Goal: Task Accomplishment & Management: Manage account settings

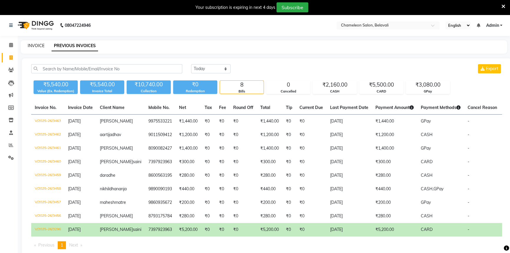
click at [35, 45] on link "INVOICE" at bounding box center [36, 45] width 17 height 5
select select "service"
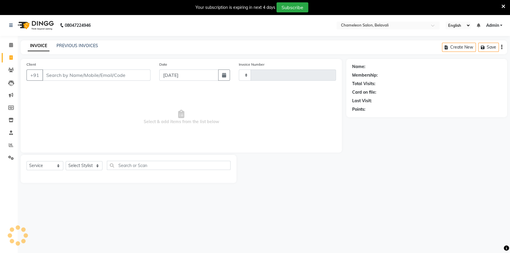
scroll to position [15, 0]
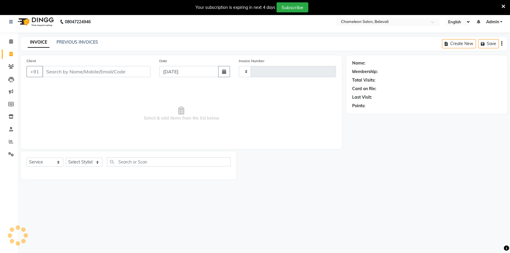
type input "3464"
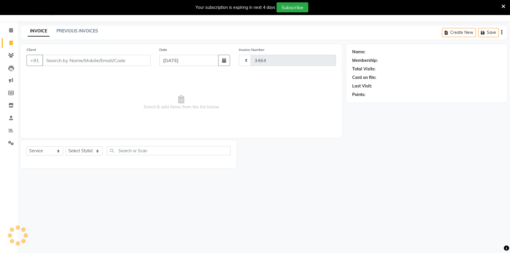
select select "6724"
click at [87, 62] on input "Client" at bounding box center [96, 60] width 108 height 11
select select "58829"
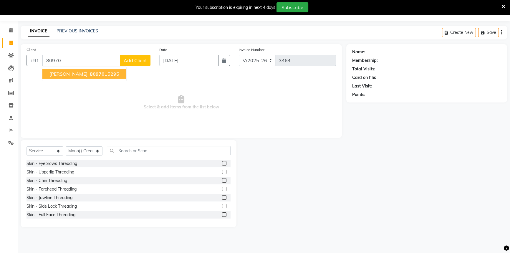
click at [82, 77] on button "Sheetal joshi 80970 15295" at bounding box center [84, 73] width 84 height 9
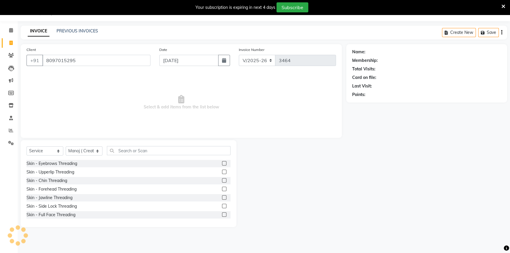
type input "8097015295"
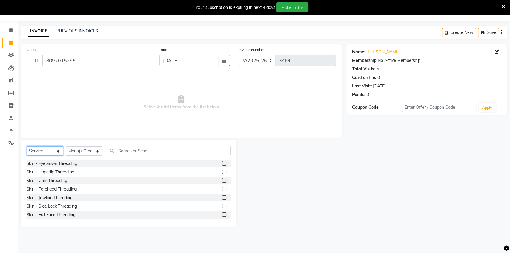
click at [47, 149] on select "Select Service Product Membership Package Voucher Prepaid Gift Card" at bounding box center [45, 150] width 37 height 9
select select "product"
click at [27, 146] on select "Select Service Product Membership Package Voucher Prepaid Gift Card" at bounding box center [45, 150] width 37 height 9
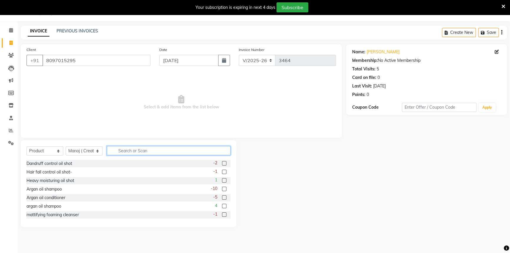
click at [136, 153] on input "text" at bounding box center [169, 150] width 124 height 9
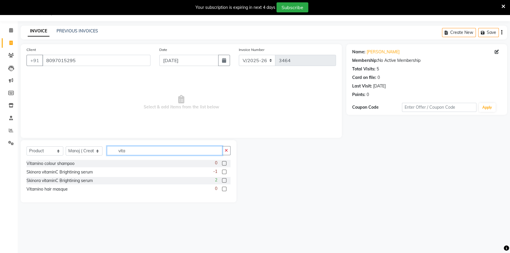
type input "vita"
click at [224, 164] on label at bounding box center [224, 163] width 4 height 4
click at [224, 164] on input "checkbox" at bounding box center [224, 164] width 4 height 4
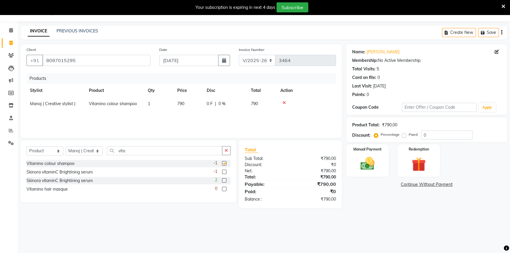
checkbox input "false"
click at [223, 190] on label at bounding box center [224, 189] width 4 height 4
click at [223, 190] on input "checkbox" at bounding box center [224, 189] width 4 height 4
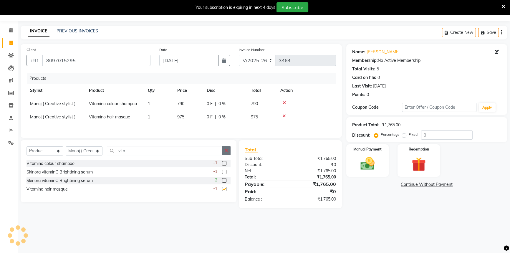
checkbox input "false"
click at [182, 116] on span "975" at bounding box center [180, 116] width 7 height 5
select select "58829"
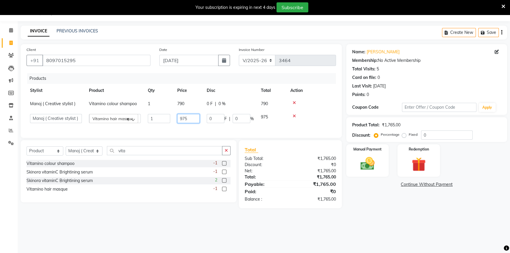
click at [184, 119] on input "975" at bounding box center [188, 118] width 22 height 9
click at [188, 120] on input "975" at bounding box center [188, 118] width 22 height 9
type input "990"
click at [214, 127] on div "Products Stylist Product Qty Price Disc Total Action Manoj ( Creative stylist )…" at bounding box center [182, 102] width 310 height 59
click at [62, 105] on span "Manoj ( Creative stylist )" at bounding box center [52, 103] width 45 height 5
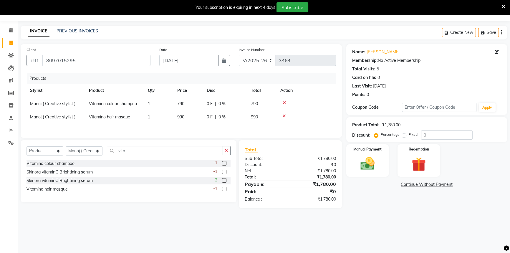
select select "58829"
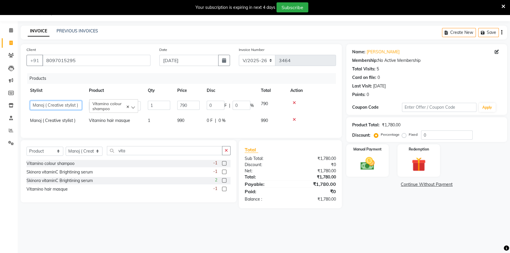
click at [62, 106] on select "Aditi Bhagyashree laxmi Manoj ( Creative stylist ) Prathmesh Raj rohit Roshni M…" at bounding box center [56, 105] width 52 height 9
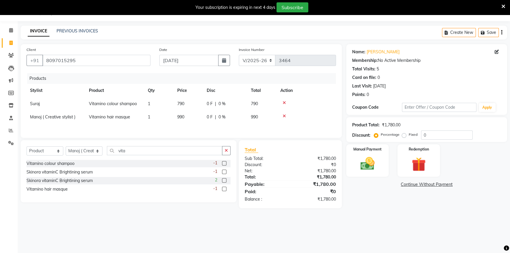
click at [54, 117] on span "Manoj ( Creative stylist )" at bounding box center [52, 116] width 45 height 5
select select "58829"
click at [56, 120] on select "Aditi Bhagyashree laxmi Manoj ( Creative stylist ) Prathmesh Raj rohit Roshni M…" at bounding box center [56, 118] width 52 height 9
click at [365, 170] on img at bounding box center [368, 163] width 24 height 17
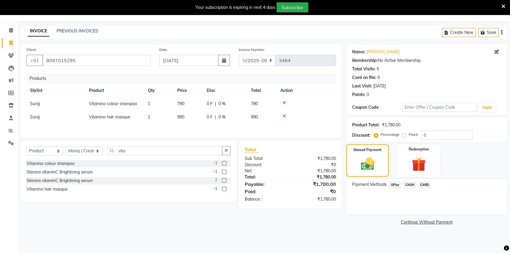
click at [395, 186] on span "GPay" at bounding box center [395, 184] width 12 height 7
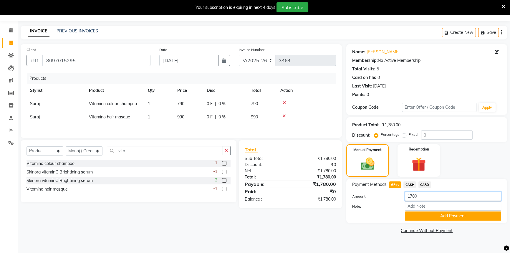
click at [419, 197] on input "1780" at bounding box center [453, 196] width 96 height 9
type input "1"
type input "790"
click at [430, 216] on button "Add Payment" at bounding box center [453, 216] width 96 height 9
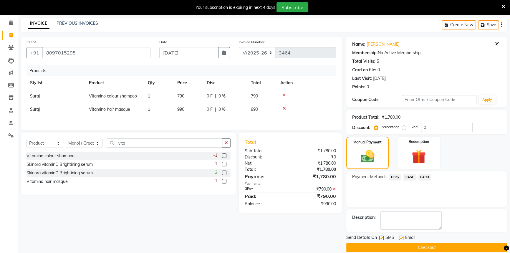
scroll to position [30, 0]
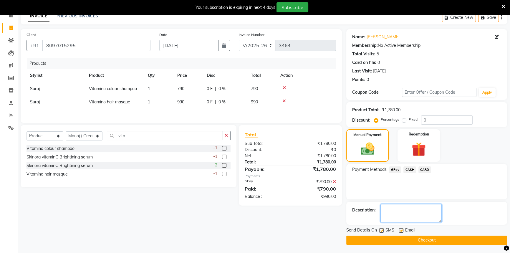
click at [403, 209] on textarea at bounding box center [411, 213] width 61 height 18
type textarea "p"
click at [398, 243] on button "Checkout" at bounding box center [426, 240] width 161 height 9
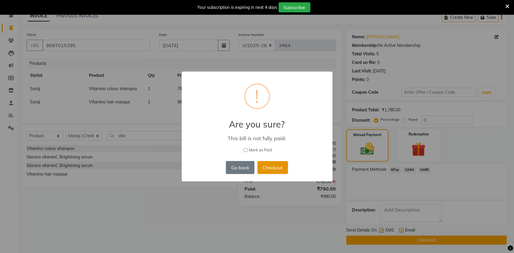
click at [279, 173] on button "Checkout" at bounding box center [272, 167] width 31 height 13
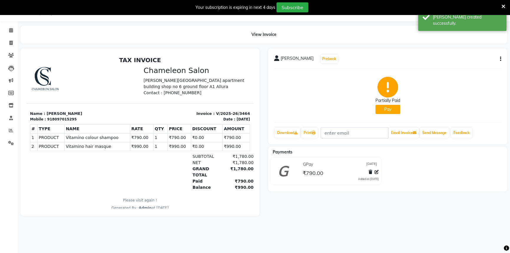
click at [294, 60] on span "Sheetal joshi" at bounding box center [297, 59] width 33 height 8
click at [499, 62] on button "button" at bounding box center [500, 59] width 4 height 6
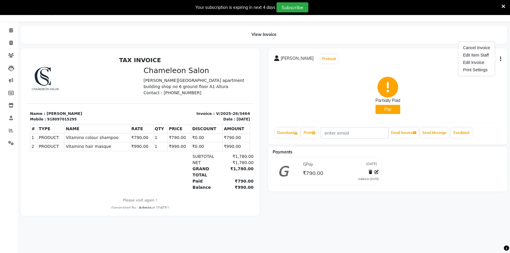
click at [430, 99] on div "Partially Paid Pay" at bounding box center [387, 95] width 227 height 44
click at [504, 6] on icon at bounding box center [504, 6] width 4 height 5
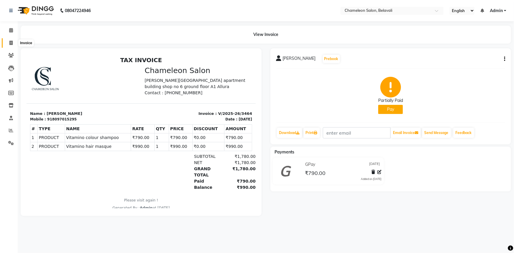
click at [9, 44] on icon at bounding box center [10, 43] width 3 height 4
select select "service"
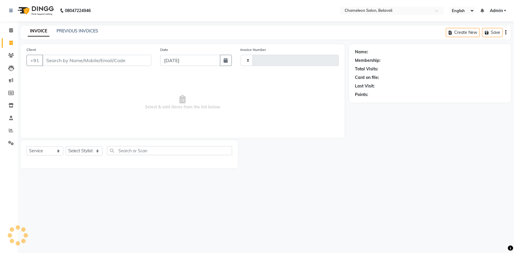
type input "3465"
select select "6724"
click at [11, 53] on icon at bounding box center [11, 55] width 6 height 4
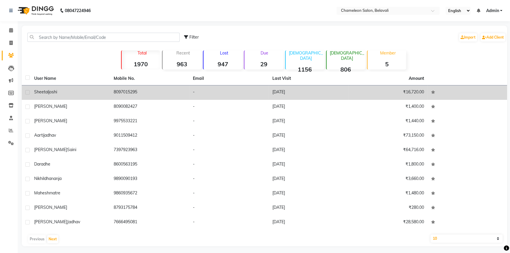
click at [59, 93] on div "Sheetal joshi" at bounding box center [70, 92] width 72 height 6
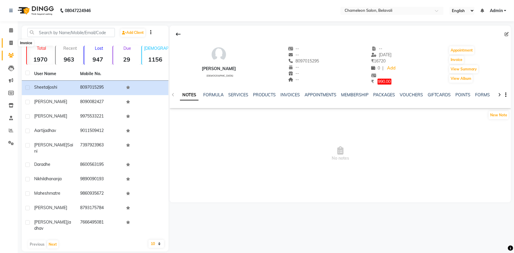
click at [11, 42] on icon at bounding box center [10, 43] width 3 height 4
select select "service"
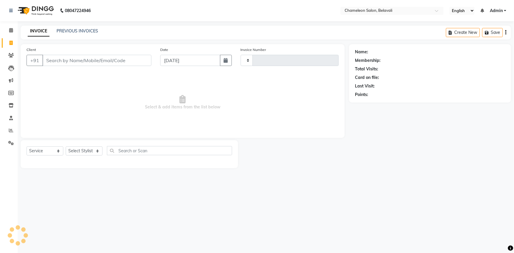
type input "3465"
select select "6724"
select select "58829"
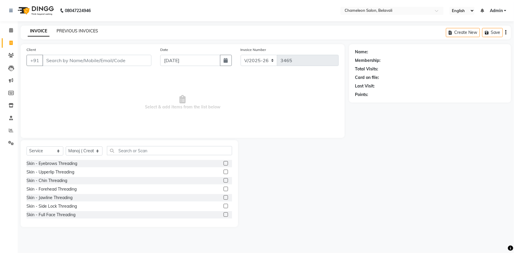
click at [65, 32] on link "PREVIOUS INVOICES" at bounding box center [78, 30] width 42 height 5
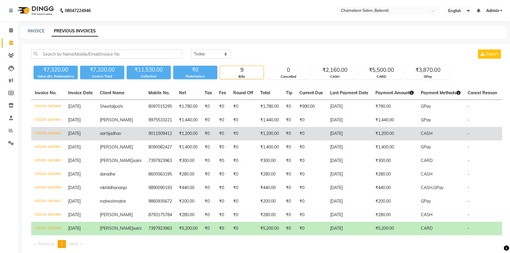
click at [145, 141] on td "9011509412" at bounding box center [160, 134] width 31 height 14
click at [116, 136] on span "jadhav" at bounding box center [115, 133] width 12 height 5
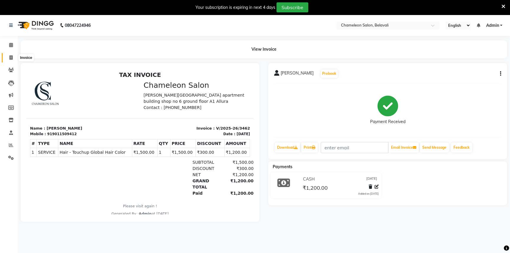
click at [12, 59] on icon at bounding box center [10, 57] width 3 height 4
select select "service"
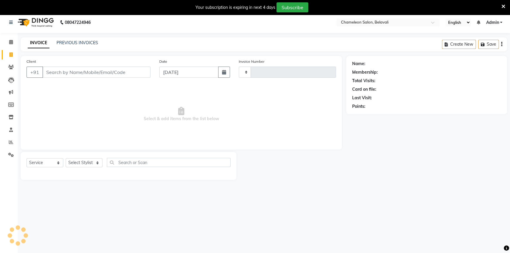
type input "3465"
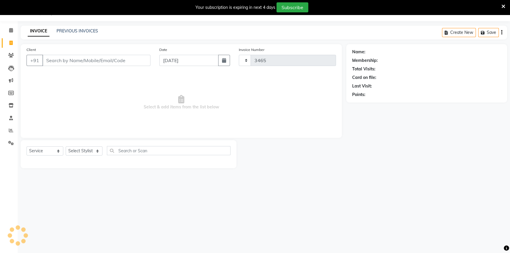
select select "6724"
select select "58829"
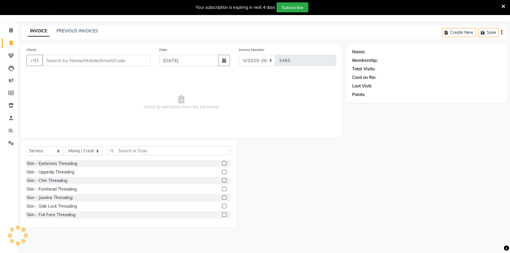
click at [74, 61] on input "Client" at bounding box center [96, 60] width 108 height 11
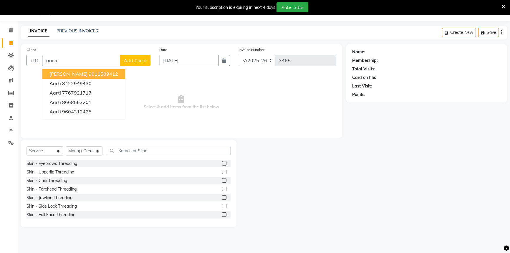
click at [106, 73] on ngb-highlight "9011509412" at bounding box center [103, 74] width 29 height 6
type input "9011509412"
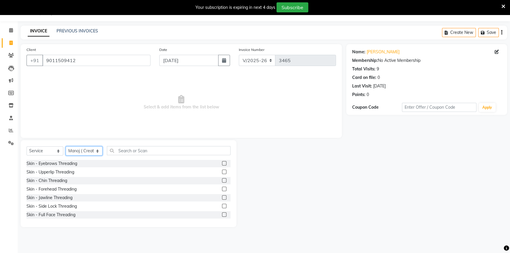
click at [76, 151] on select "Select Stylist Aditi [PERSON_NAME] [PERSON_NAME] ( Creative stylist ) [PERSON_N…" at bounding box center [84, 150] width 37 height 9
select select "65784"
click at [66, 146] on select "Select Stylist Aditi [PERSON_NAME] [PERSON_NAME] ( Creative stylist ) [PERSON_N…" at bounding box center [84, 150] width 37 height 9
click at [132, 151] on input "text" at bounding box center [169, 150] width 124 height 9
click at [127, 152] on input "text" at bounding box center [169, 150] width 124 height 9
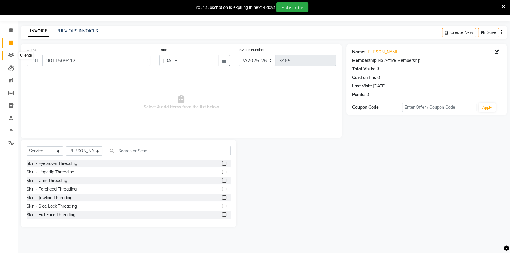
click at [8, 56] on span at bounding box center [11, 55] width 10 height 7
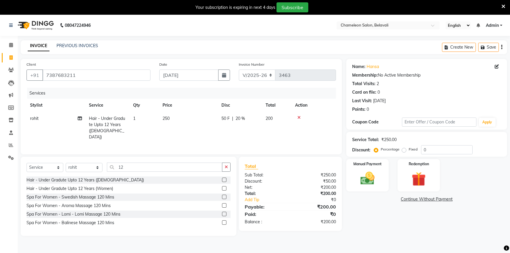
select select "6724"
select select "service"
select select "88669"
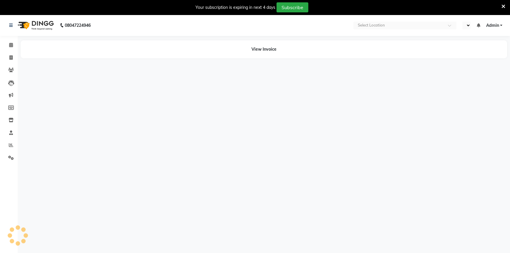
select select "en"
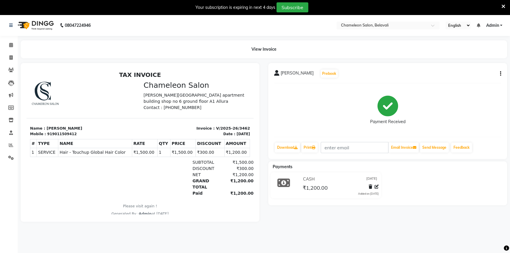
click at [498, 75] on button "button" at bounding box center [500, 74] width 4 height 6
click at [471, 81] on div "Edit Invoice" at bounding box center [471, 80] width 40 height 7
select select "service"
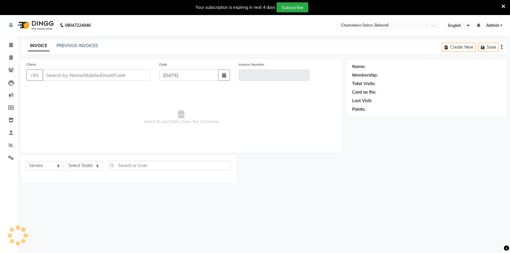
scroll to position [15, 0]
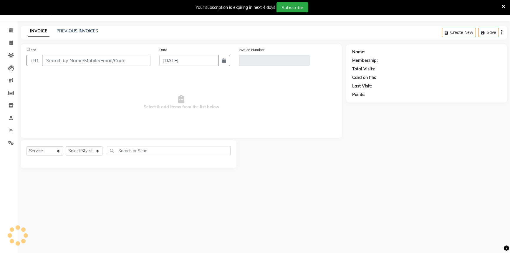
select select "58829"
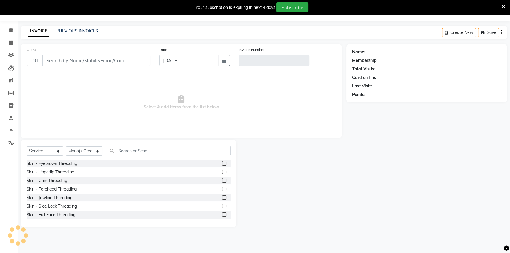
type input "9011509412"
type input "V/2025-26/3462"
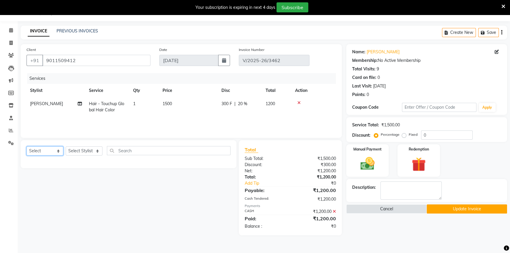
click at [52, 150] on select "Select Service Product Membership Package Voucher Prepaid Gift Card" at bounding box center [45, 150] width 37 height 9
select select "product"
click at [27, 146] on select "Select Service Product Membership Package Voucher Prepaid Gift Card" at bounding box center [45, 150] width 37 height 9
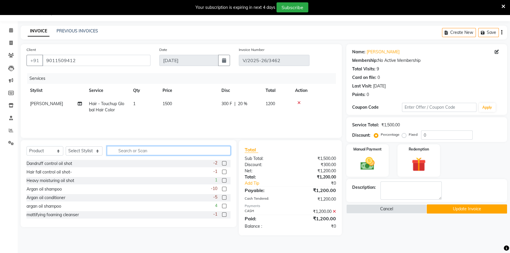
click at [150, 151] on input "text" at bounding box center [169, 150] width 124 height 9
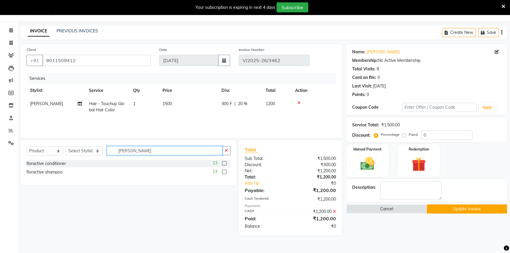
type input "flor"
click at [224, 162] on label at bounding box center [224, 163] width 4 height 4
click at [224, 162] on input "checkbox" at bounding box center [224, 164] width 4 height 4
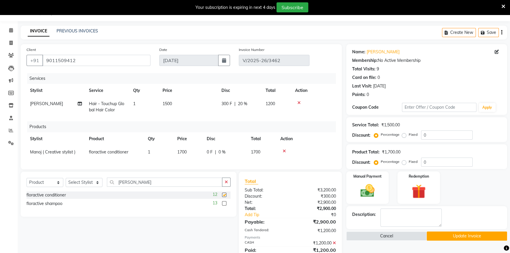
checkbox input "false"
click at [224, 206] on label at bounding box center [224, 203] width 4 height 4
click at [224, 206] on input "checkbox" at bounding box center [224, 204] width 4 height 4
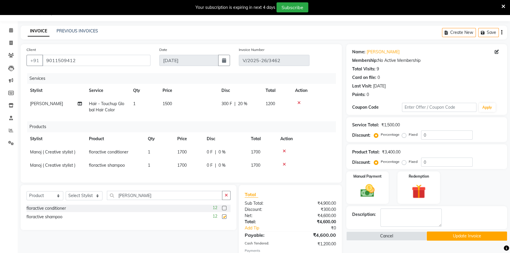
checkbox input "false"
click at [456, 236] on button "Update Invoice" at bounding box center [467, 236] width 80 height 9
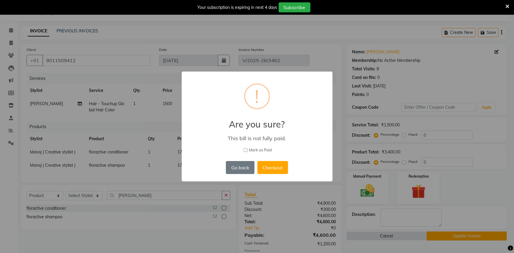
click at [455, 196] on div "× ! Are you sure? This bill is not fully paid. Mark as Paid Go back No Checkout" at bounding box center [257, 126] width 514 height 253
click at [231, 166] on button "Go back" at bounding box center [240, 167] width 28 height 13
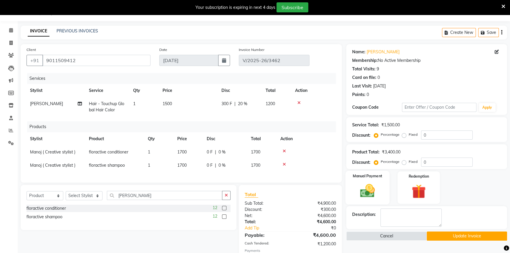
click at [360, 188] on img at bounding box center [368, 190] width 24 height 17
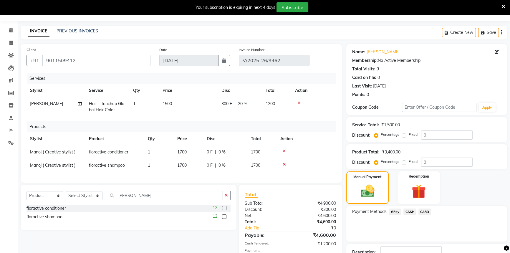
click at [409, 212] on span "CASH" at bounding box center [410, 212] width 13 height 7
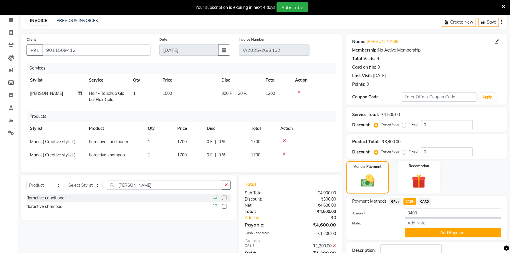
scroll to position [41, 0]
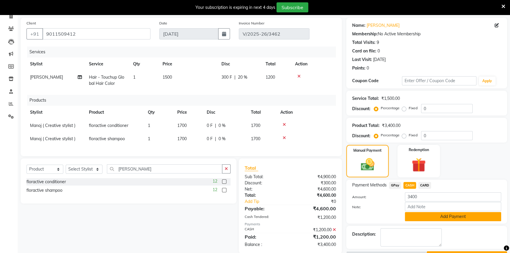
click at [417, 217] on button "Add Payment" at bounding box center [453, 216] width 96 height 9
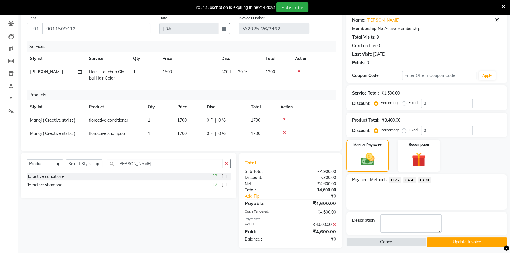
scroll to position [54, 0]
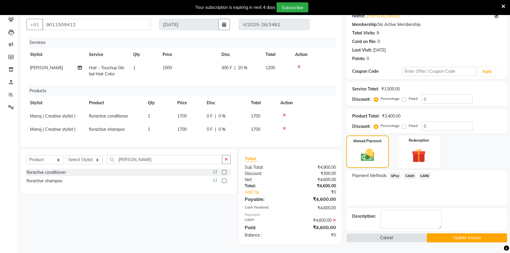
click at [440, 236] on button "Update Invoice" at bounding box center [467, 237] width 80 height 9
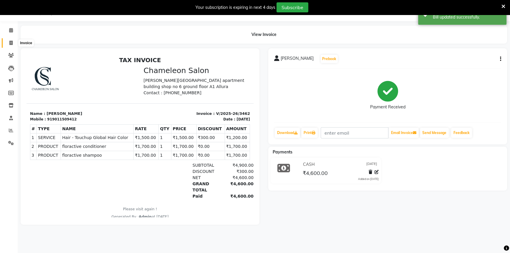
click at [13, 42] on span at bounding box center [11, 43] width 10 height 7
select select "6724"
select select "service"
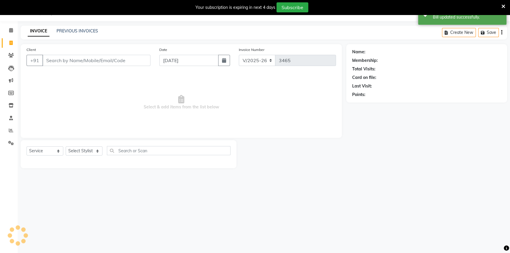
select select "58829"
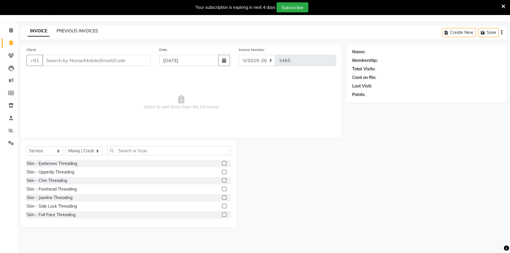
click at [79, 32] on link "PREVIOUS INVOICES" at bounding box center [78, 30] width 42 height 5
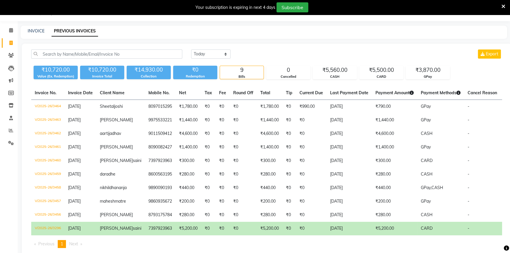
click at [32, 34] on div "INVOICE" at bounding box center [36, 31] width 17 height 6
click at [35, 30] on link "INVOICE" at bounding box center [36, 30] width 17 height 5
select select "6724"
select select "service"
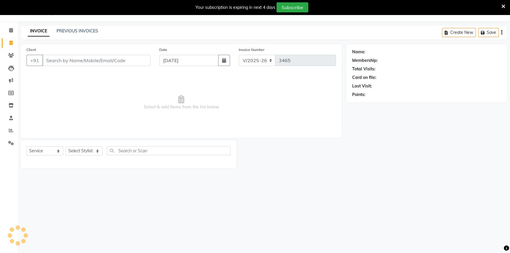
click at [70, 62] on input "Client" at bounding box center [96, 60] width 108 height 11
select select "58829"
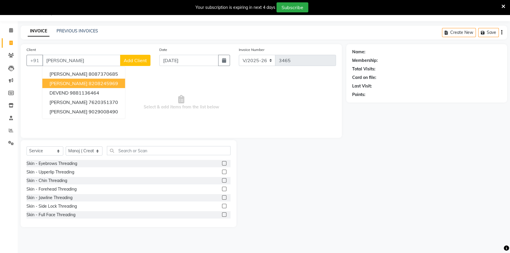
click at [72, 82] on span "devendra Rathod" at bounding box center [68, 83] width 38 height 6
type input "8208245969"
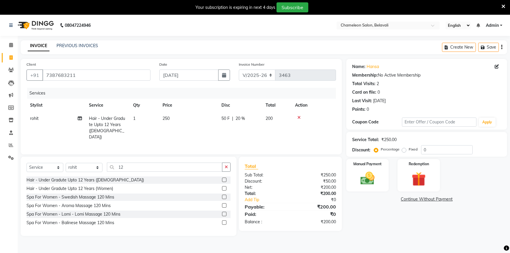
select select "6724"
select select "service"
select select "88669"
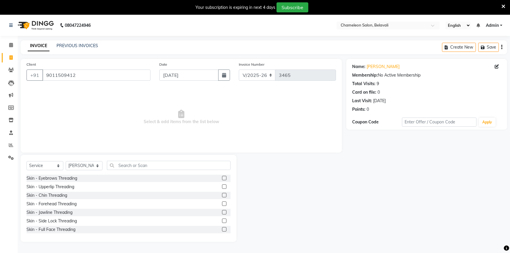
select select "6724"
select select "service"
select select "65784"
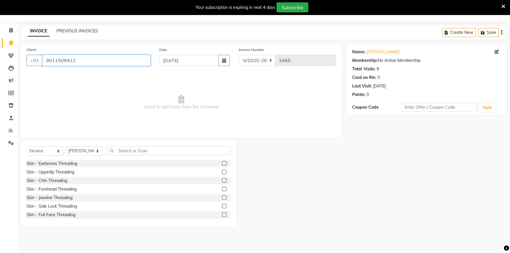
click at [105, 60] on input "9011509412" at bounding box center [96, 60] width 108 height 11
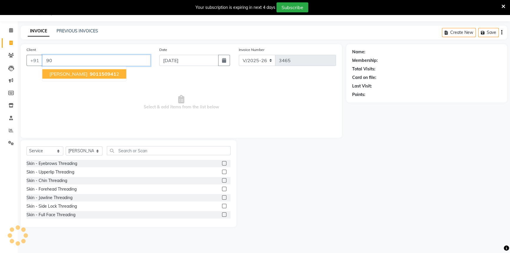
type input "9"
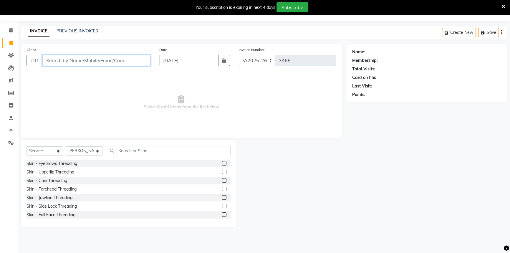
click at [66, 64] on input "Client" at bounding box center [96, 60] width 108 height 11
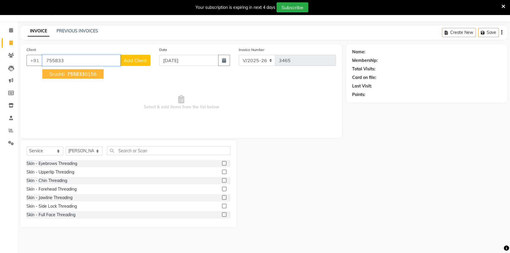
click at [69, 73] on span "755833" at bounding box center [76, 74] width 18 height 6
type input "7558330156"
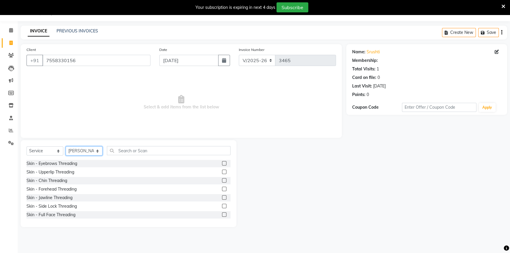
click at [75, 152] on select "Select Stylist Aditi [PERSON_NAME] [PERSON_NAME] ( Creative stylist ) [PERSON_N…" at bounding box center [84, 150] width 37 height 9
select select "88669"
click at [66, 146] on select "Select Stylist Aditi [PERSON_NAME] [PERSON_NAME] ( Creative stylist ) [PERSON_N…" at bounding box center [84, 150] width 37 height 9
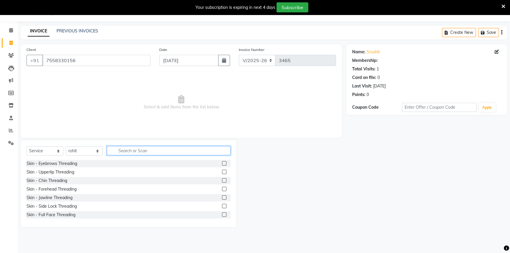
click at [118, 152] on input "text" at bounding box center [169, 150] width 124 height 9
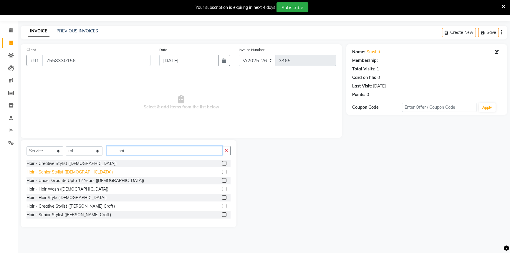
type input "hai"
click at [59, 173] on div "Hair - Senior Stylist ([DEMOGRAPHIC_DATA])" at bounding box center [70, 172] width 86 height 6
checkbox input "false"
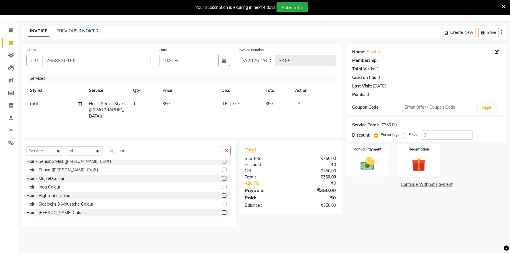
scroll to position [80, 0]
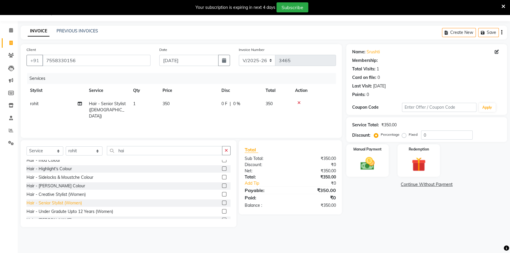
click at [53, 202] on div "Hair - Senior Stylist (Women)" at bounding box center [54, 203] width 55 height 6
checkbox input "false"
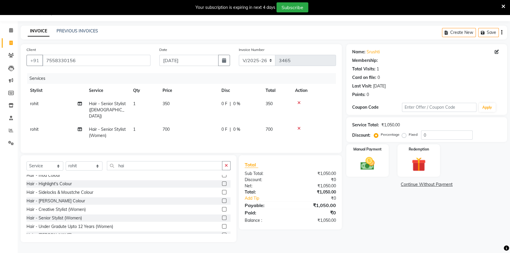
click at [240, 103] on span "0 %" at bounding box center [236, 104] width 7 height 6
select select "88669"
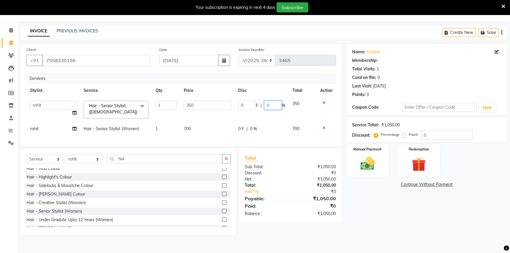
click at [278, 104] on input "0" at bounding box center [273, 105] width 18 height 9
type input "20"
click at [275, 119] on tbody "Aditi Bhagyashree laxmi Manoj ( Creative stylist ) Prathmesh Raj rohit Roshni M…" at bounding box center [182, 116] width 310 height 38
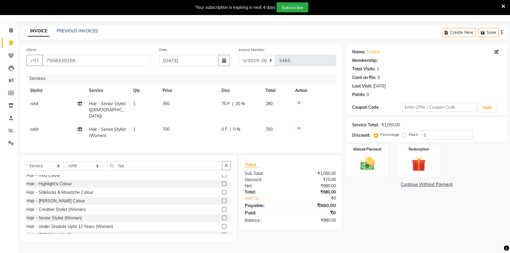
click at [163, 127] on span "700" at bounding box center [166, 129] width 7 height 5
select select "88669"
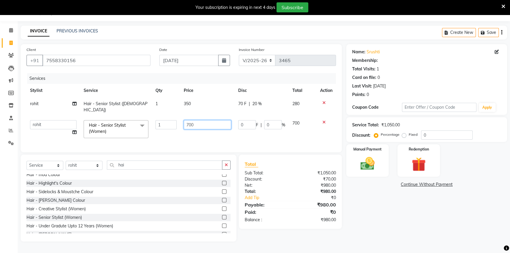
click at [188, 120] on input "700" at bounding box center [207, 124] width 47 height 9
type input "500"
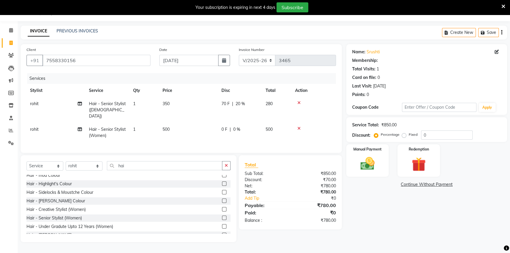
click at [199, 133] on td "500" at bounding box center [188, 132] width 59 height 19
select select "88669"
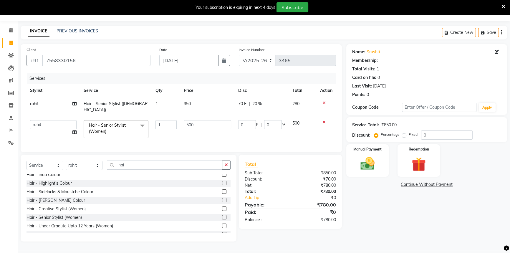
click at [60, 103] on td "rohit" at bounding box center [54, 106] width 54 height 19
select select "88669"
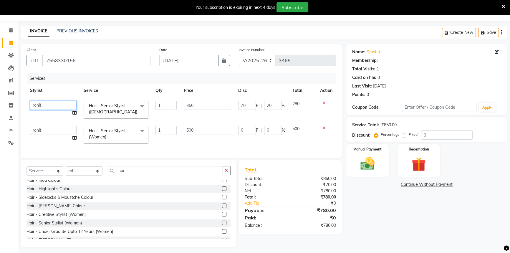
click at [60, 103] on select "Aditi Bhagyashree laxmi Manoj ( Creative stylist ) Prathmesh Raj rohit Roshni M…" at bounding box center [53, 105] width 47 height 9
select select "65784"
click at [355, 161] on div "Manual Payment" at bounding box center [368, 161] width 44 height 34
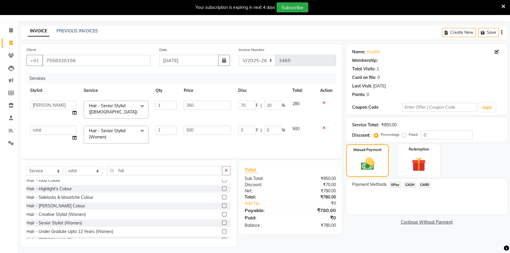
click at [392, 186] on span "GPay" at bounding box center [395, 184] width 12 height 7
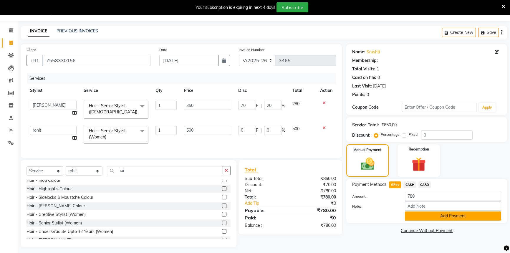
click at [413, 217] on button "Add Payment" at bounding box center [453, 216] width 96 height 9
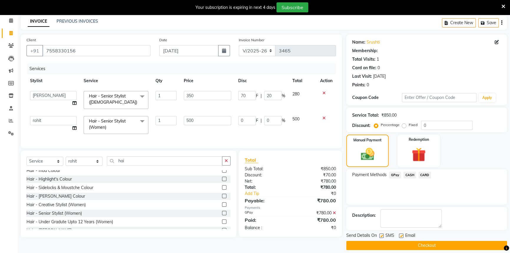
scroll to position [30, 0]
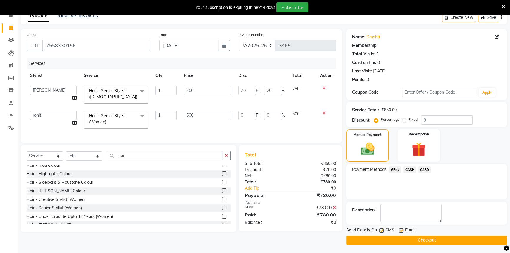
click at [421, 239] on button "Checkout" at bounding box center [426, 240] width 161 height 9
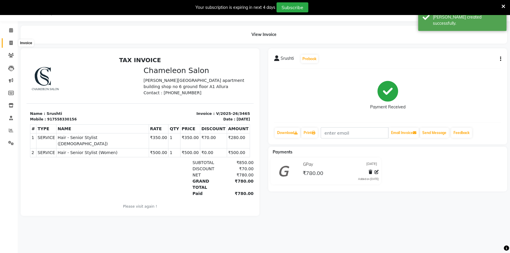
click at [8, 41] on span at bounding box center [11, 43] width 10 height 7
select select "service"
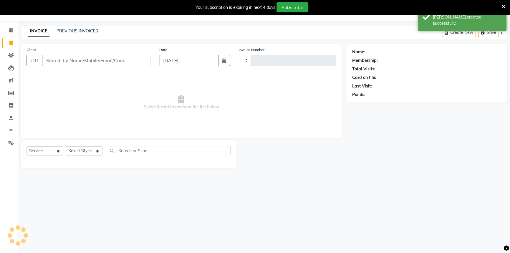
type input "3466"
select select "6724"
select select "58829"
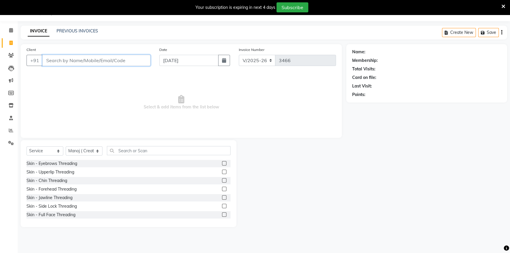
click at [87, 63] on input "Client" at bounding box center [96, 60] width 108 height 11
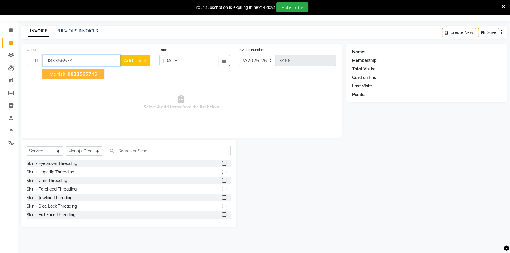
click at [78, 74] on span "983356574" at bounding box center [81, 74] width 27 height 6
type input "9833565746"
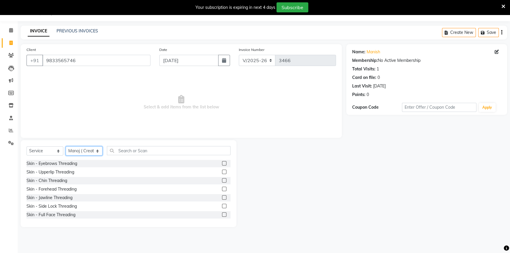
click at [92, 150] on select "Select Stylist Aditi [PERSON_NAME] [PERSON_NAME] ( Creative stylist ) [PERSON_N…" at bounding box center [84, 150] width 37 height 9
select select "61418"
click at [66, 146] on select "Select Stylist Aditi [PERSON_NAME] [PERSON_NAME] ( Creative stylist ) [PERSON_N…" at bounding box center [84, 150] width 37 height 9
click at [118, 149] on input "text" at bounding box center [169, 150] width 124 height 9
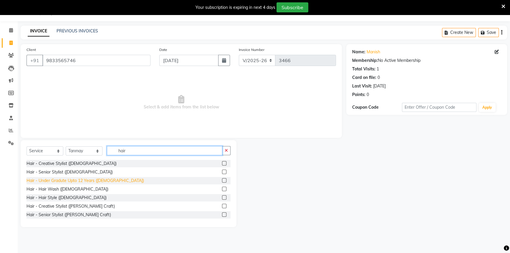
type input "hair"
click at [64, 178] on div "Hair - Under Gradute Upto 12 Years ([DEMOGRAPHIC_DATA])" at bounding box center [86, 181] width 118 height 6
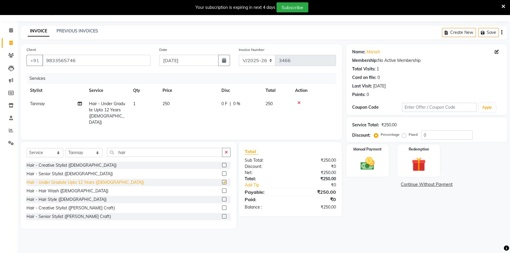
checkbox input "false"
click at [233, 105] on span "0 %" at bounding box center [236, 104] width 7 height 6
select select "61418"
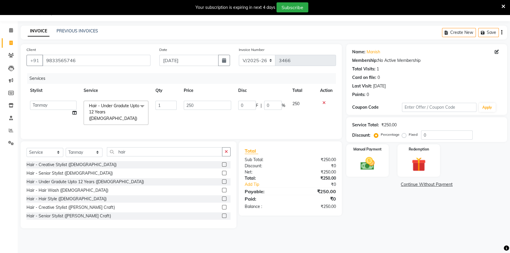
click at [259, 101] on div "0 F | 0 %" at bounding box center [261, 105] width 47 height 9
click at [265, 105] on input "0" at bounding box center [273, 105] width 18 height 9
type input "20"
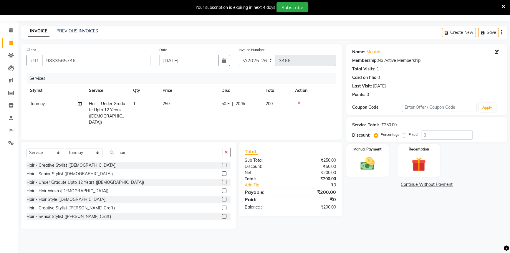
click at [263, 114] on tr "Tanmay Hair - Under Gradute Upto 12 Years (Male) 1 250 50 F | 20 % 200" at bounding box center [182, 113] width 310 height 32
click at [361, 151] on label "Manual Payment" at bounding box center [367, 149] width 29 height 6
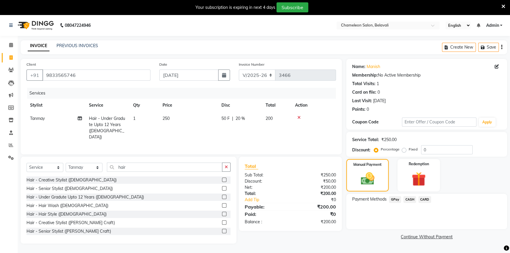
click at [394, 201] on span "GPay" at bounding box center [395, 199] width 12 height 7
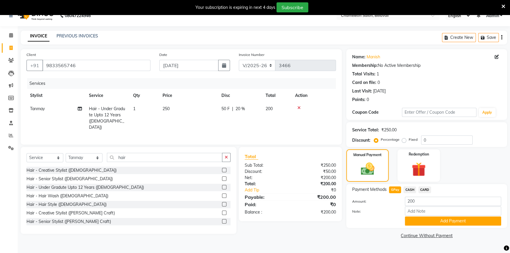
scroll to position [15, 0]
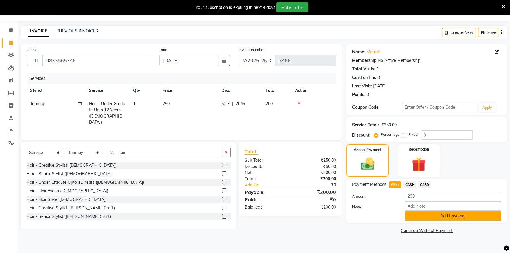
click at [432, 214] on button "Add Payment" at bounding box center [453, 216] width 96 height 9
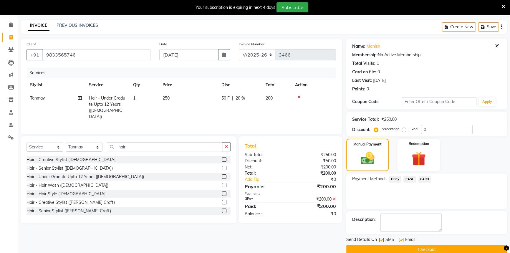
scroll to position [30, 0]
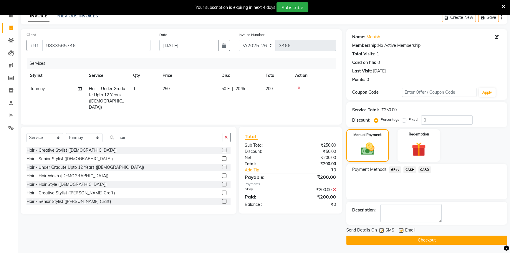
click at [379, 237] on button "Checkout" at bounding box center [426, 240] width 161 height 9
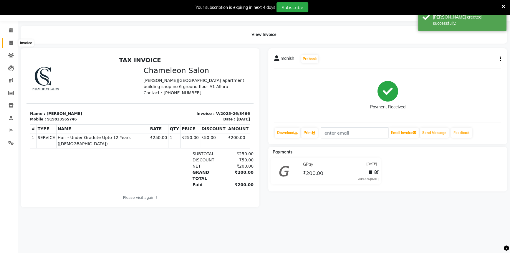
click at [9, 46] on span at bounding box center [11, 43] width 10 height 7
select select "6724"
select select "service"
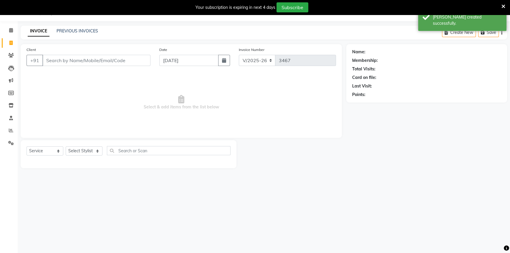
select select "58829"
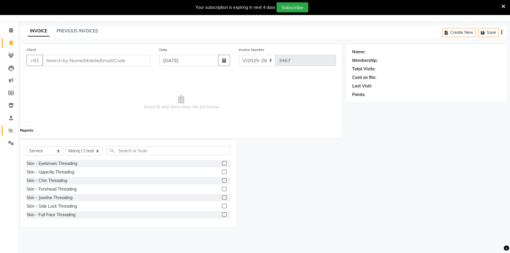
click at [13, 130] on icon at bounding box center [11, 130] width 4 height 4
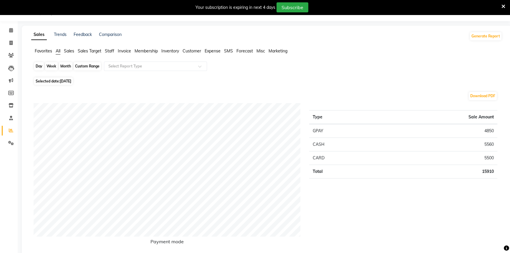
click at [38, 67] on div "Day" at bounding box center [39, 66] width 10 height 8
select select "9"
select select "2025"
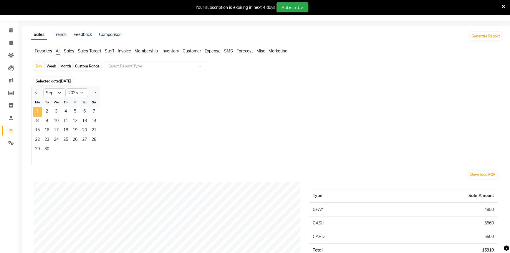
click at [37, 108] on span "1" at bounding box center [37, 111] width 9 height 9
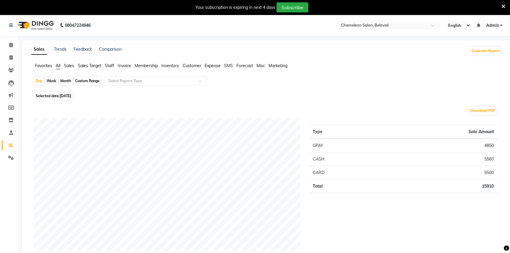
click at [62, 80] on div "Month" at bounding box center [66, 81] width 14 height 8
select select "9"
select select "2025"
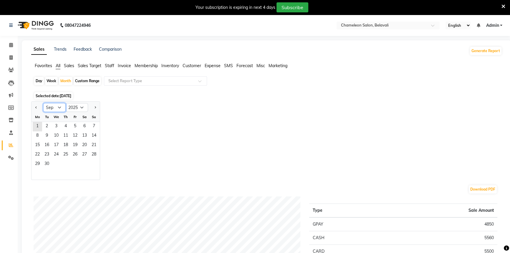
click at [52, 105] on select "Jan Feb Mar Apr May Jun Jul Aug Sep Oct Nov Dec" at bounding box center [54, 107] width 22 height 9
select select "8"
click at [43, 103] on select "Jan Feb Mar Apr May Jun Jul Aug Sep Oct Nov Dec" at bounding box center [54, 107] width 22 height 9
click at [95, 161] on span "31" at bounding box center [93, 164] width 9 height 9
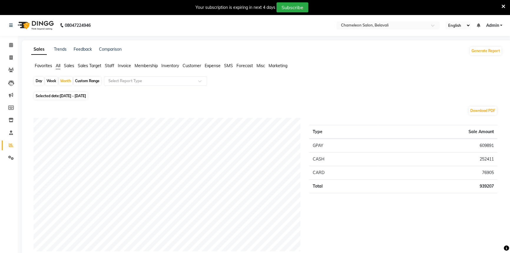
click at [109, 66] on span "Staff" at bounding box center [109, 65] width 9 height 5
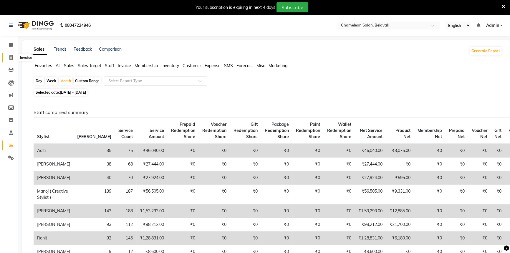
click at [12, 58] on icon at bounding box center [10, 57] width 3 height 4
select select "service"
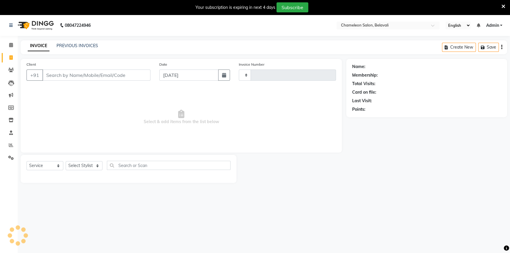
scroll to position [15, 0]
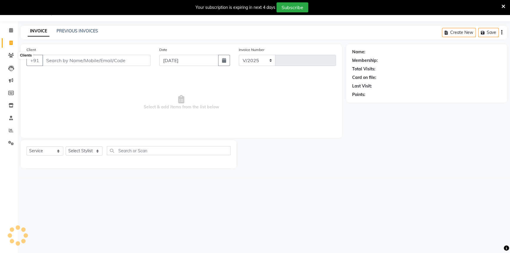
select select "6724"
type input "3467"
select select "58829"
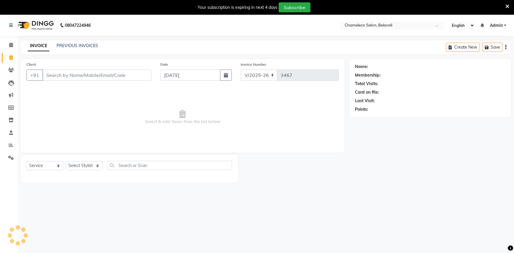
select select "6724"
select select "service"
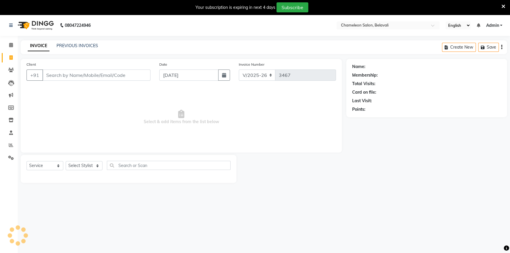
select select "58829"
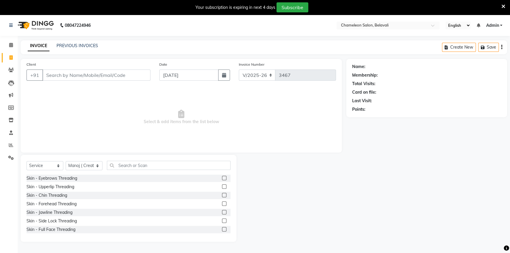
click at [54, 77] on input "Client" at bounding box center [96, 75] width 108 height 11
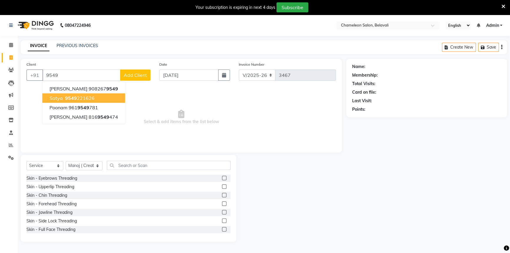
click at [72, 102] on button "satya 9549 221626" at bounding box center [83, 97] width 83 height 9
type input "9549221626"
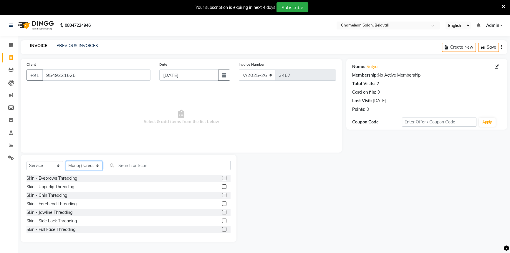
click at [76, 167] on select "Select Stylist Aditi [PERSON_NAME] [PERSON_NAME] ( Creative stylist ) [PERSON_N…" at bounding box center [84, 165] width 37 height 9
select select "88669"
click at [66, 161] on select "Select Stylist Aditi [PERSON_NAME] [PERSON_NAME] ( Creative stylist ) [PERSON_N…" at bounding box center [84, 165] width 37 height 9
click at [129, 169] on input "text" at bounding box center [169, 165] width 124 height 9
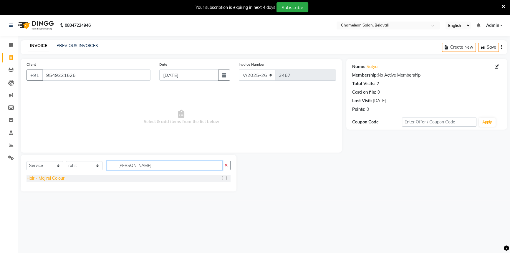
type input "[PERSON_NAME]"
drag, startPoint x: 37, startPoint y: 178, endPoint x: 62, endPoint y: 178, distance: 24.5
click at [38, 178] on div "Hair - Majirel Colour" at bounding box center [46, 178] width 38 height 6
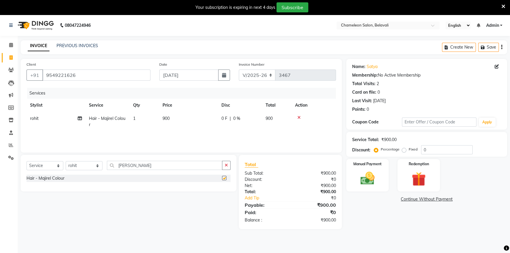
checkbox input "false"
drag, startPoint x: 148, startPoint y: 162, endPoint x: 72, endPoint y: 179, distance: 78.5
click at [72, 179] on div "Select Service Product Membership Package Voucher Prepaid Gift Card Select Styl…" at bounding box center [129, 173] width 216 height 37
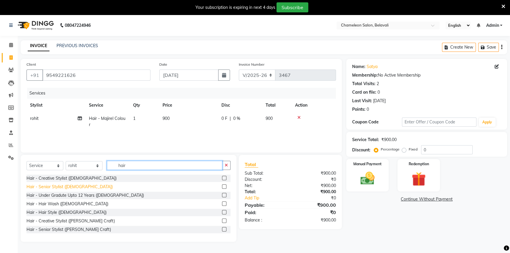
type input "hair"
click at [61, 188] on div "Hair - Senior Stylist ([DEMOGRAPHIC_DATA])" at bounding box center [70, 187] width 86 height 6
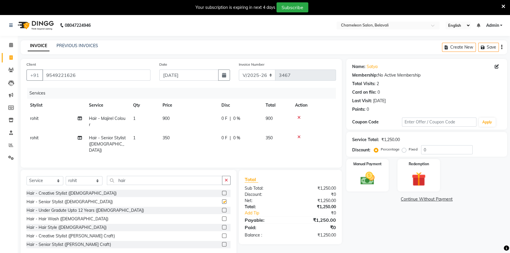
checkbox input "false"
click at [192, 136] on td "350" at bounding box center [188, 144] width 59 height 26
select select "88669"
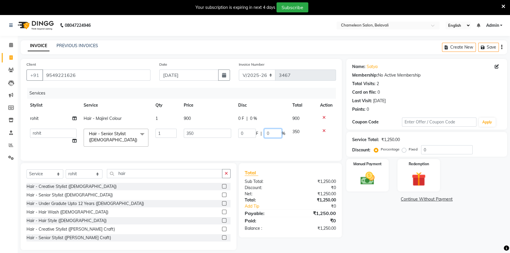
click at [265, 132] on input "0" at bounding box center [273, 133] width 18 height 9
type input "20"
click at [259, 118] on td "0 F | 0 %" at bounding box center [262, 118] width 54 height 13
select select "88669"
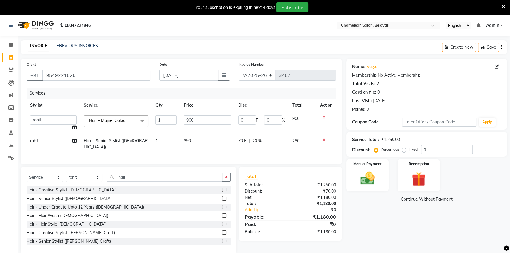
click at [262, 118] on div "0 F | 0 %" at bounding box center [261, 119] width 47 height 9
click at [263, 122] on div "0 F | 0 %" at bounding box center [261, 119] width 47 height 9
click at [265, 120] on input "0" at bounding box center [273, 119] width 18 height 9
type input "20"
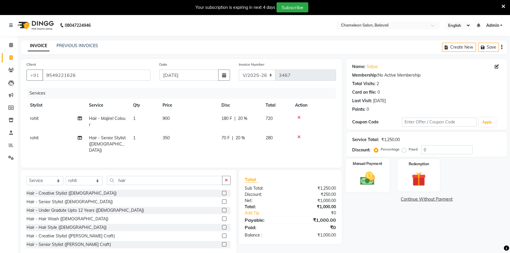
drag, startPoint x: 374, startPoint y: 207, endPoint x: 374, endPoint y: 189, distance: 18.3
click at [375, 207] on div "Name: [PERSON_NAME] Membership: No Active Membership Total Visits: 2 Card on fi…" at bounding box center [428, 158] width 165 height 198
click at [372, 180] on img at bounding box center [368, 178] width 24 height 17
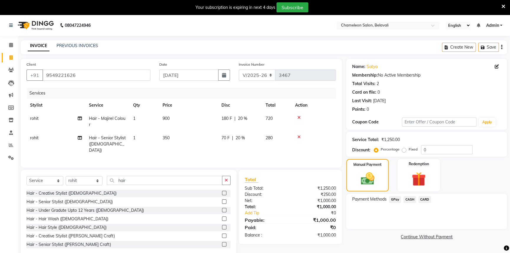
click at [396, 198] on span "GPay" at bounding box center [395, 199] width 12 height 7
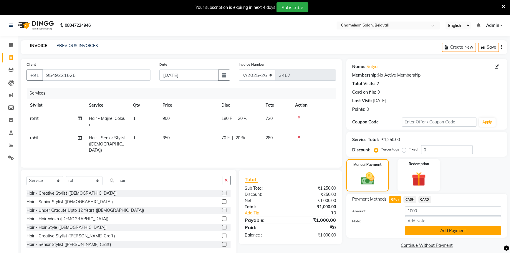
click at [424, 227] on button "Add Payment" at bounding box center [453, 230] width 96 height 9
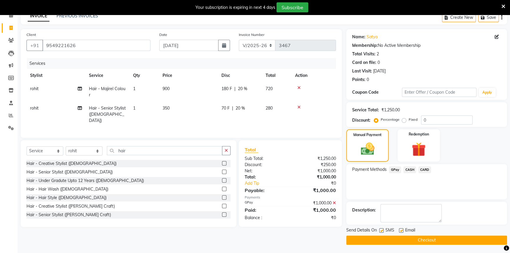
click at [426, 241] on button "Checkout" at bounding box center [426, 240] width 161 height 9
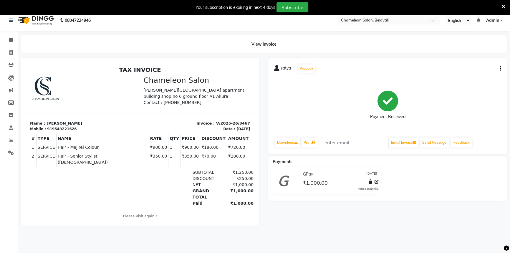
scroll to position [4, 0]
